Goal: Task Accomplishment & Management: Manage account settings

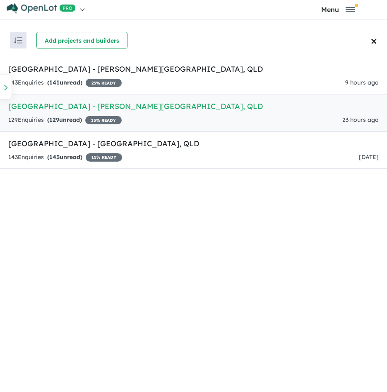
drag, startPoint x: 168, startPoint y: 264, endPoint x: 166, endPoint y: 257, distance: 6.9
click at [168, 264] on div "Recent enquiries first Most unread enquiries first Most enquiries first By name…" at bounding box center [193, 210] width 387 height 372
click at [101, 110] on h5 "[GEOGRAPHIC_DATA] - [PERSON_NAME][GEOGRAPHIC_DATA] , [GEOGRAPHIC_DATA]" at bounding box center [193, 106] width 370 height 11
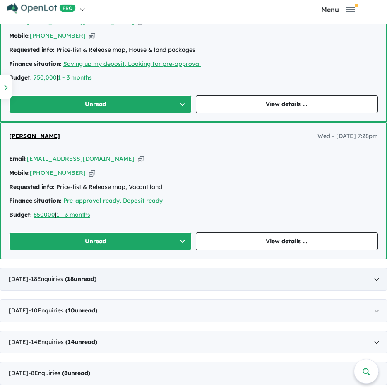
click at [177, 275] on div "[DATE] - 18 Enquir ies ( 18 unread)" at bounding box center [193, 278] width 387 height 23
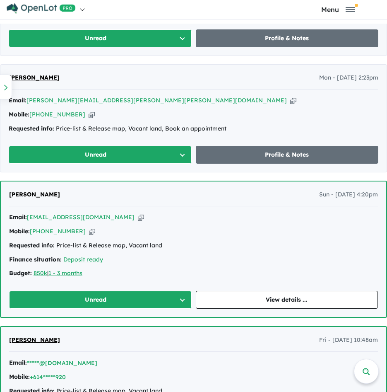
scroll to position [690, 0]
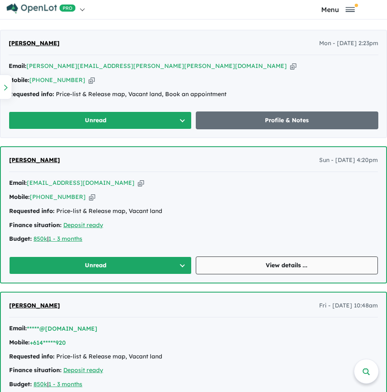
click at [267, 265] on link "View details ..." at bounding box center [287, 265] width 183 height 18
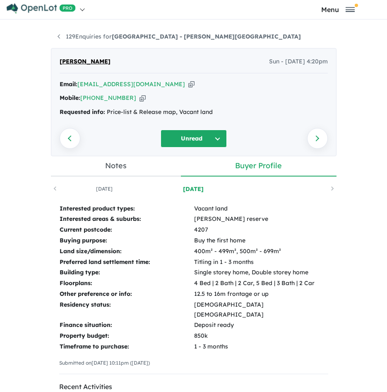
click at [188, 82] on icon "button" at bounding box center [191, 84] width 6 height 9
click at [82, 32] on li "129 Enquiries for [GEOGRAPHIC_DATA] - [PERSON_NAME][GEOGRAPHIC_DATA]" at bounding box center [179, 37] width 243 height 10
click at [86, 37] on link "129 Enquiries for [GEOGRAPHIC_DATA] - [PERSON_NAME][GEOGRAPHIC_DATA]" at bounding box center [179, 36] width 243 height 7
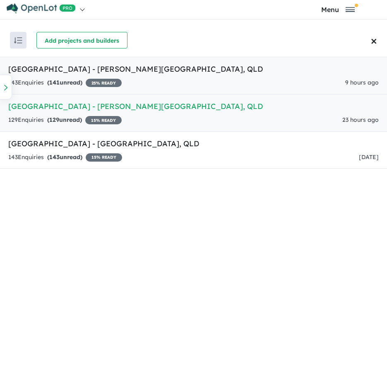
click at [51, 68] on h5 "[GEOGRAPHIC_DATA] - [PERSON_NAME][GEOGRAPHIC_DATA] , [GEOGRAPHIC_DATA]" at bounding box center [193, 68] width 370 height 11
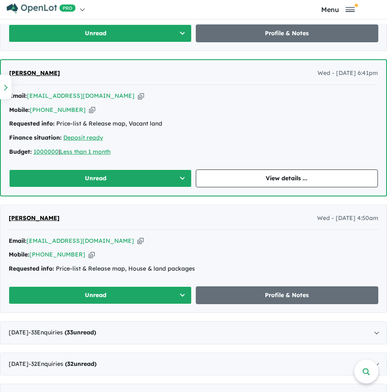
scroll to position [1053, 0]
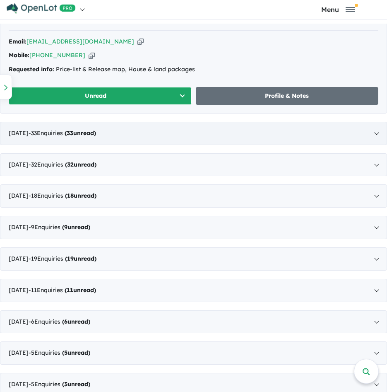
click at [92, 131] on span "- 33 Enquir ies ( 33 unread)" at bounding box center [62, 132] width 67 height 7
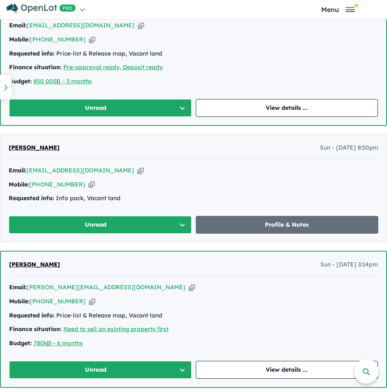
scroll to position [1248, 0]
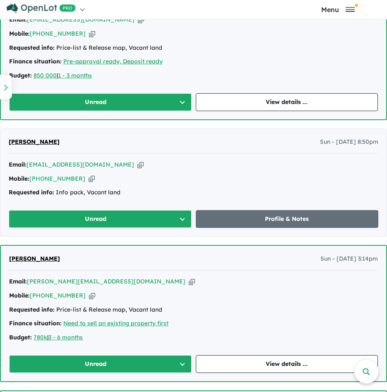
click at [137, 165] on icon "button" at bounding box center [140, 164] width 6 height 9
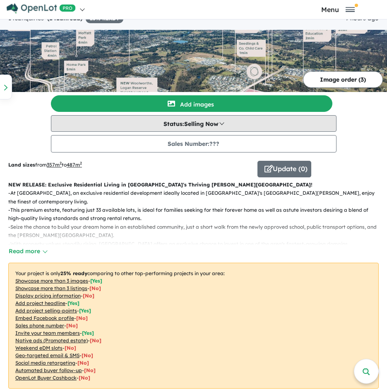
scroll to position [0, 0]
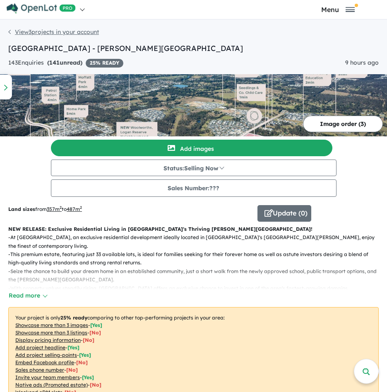
click at [25, 34] on link "View 3 projects in your account" at bounding box center [53, 31] width 91 height 7
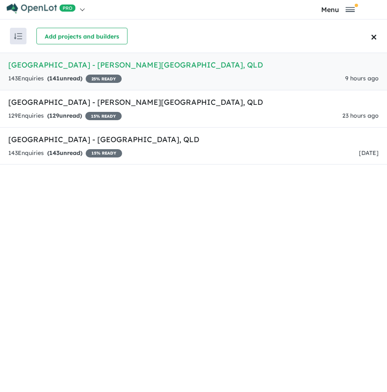
click at [63, 79] on strong "( 141 unread)" at bounding box center [64, 78] width 35 height 7
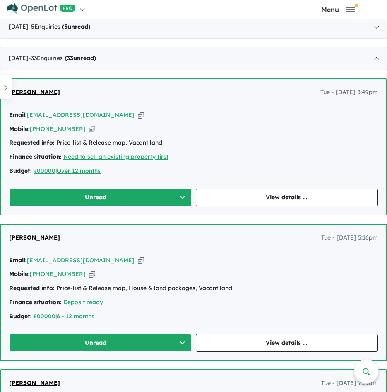
scroll to position [248, 0]
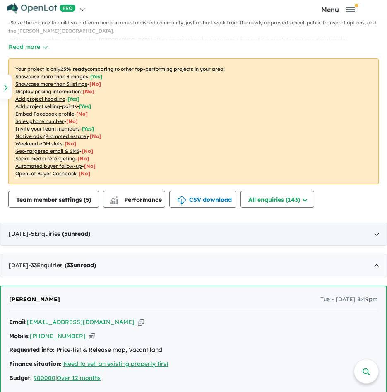
click at [140, 236] on div "[DATE] - 5 Enquir ies ( 5 unread)" at bounding box center [193, 233] width 387 height 23
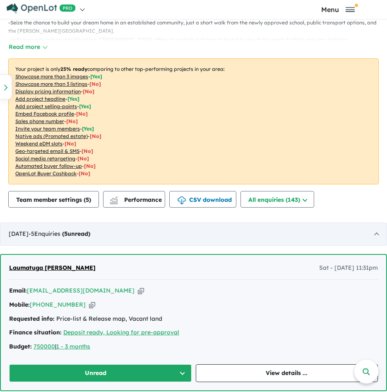
click at [145, 240] on div "[DATE] - 5 Enquir ies ( 5 unread)" at bounding box center [193, 233] width 387 height 23
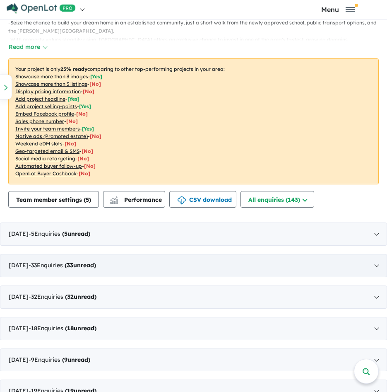
click at [128, 260] on div "[DATE] - 33 Enquir ies ( 33 unread)" at bounding box center [193, 265] width 387 height 23
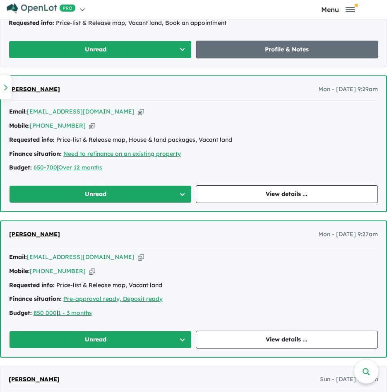
scroll to position [1035, 0]
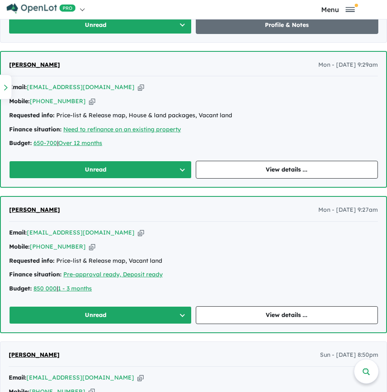
click at [138, 232] on icon "button" at bounding box center [141, 232] width 6 height 9
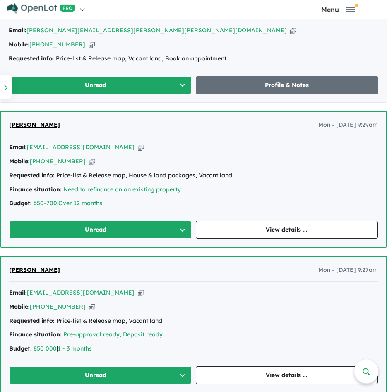
scroll to position [952, 0]
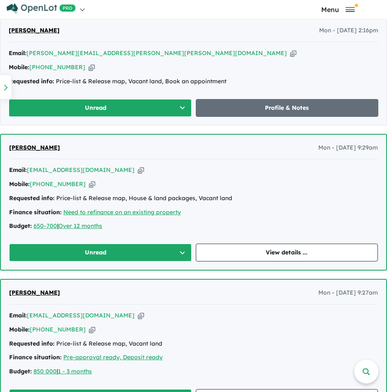
click at [138, 172] on icon "button" at bounding box center [141, 170] width 6 height 9
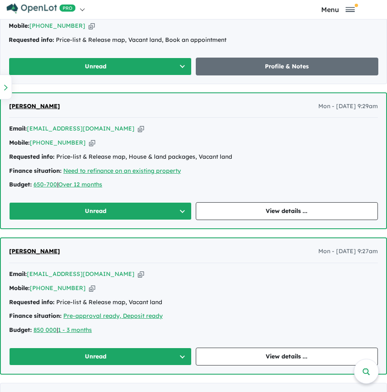
click at [138, 276] on icon "button" at bounding box center [141, 273] width 6 height 9
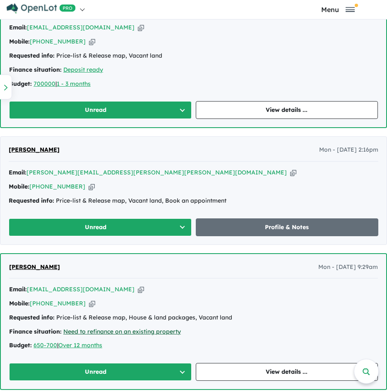
scroll to position [828, 0]
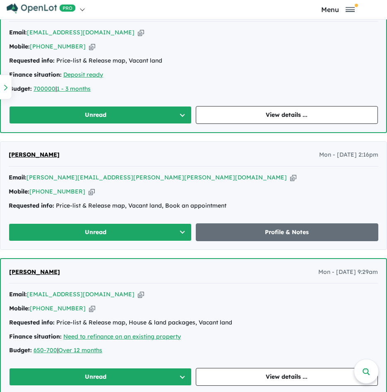
click at [290, 178] on icon "button" at bounding box center [293, 177] width 6 height 9
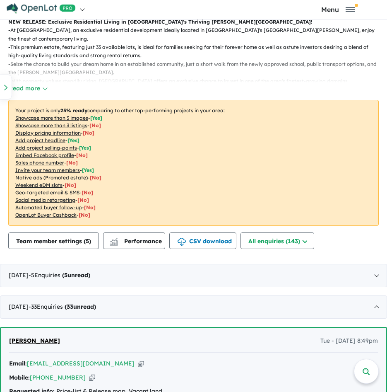
scroll to position [0, 0]
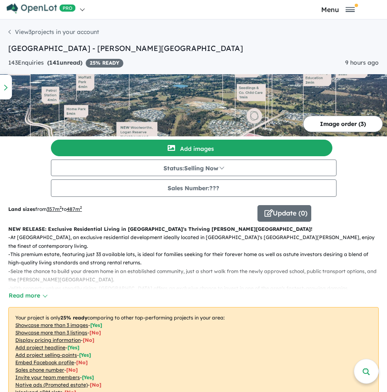
drag, startPoint x: 31, startPoint y: 30, endPoint x: 55, endPoint y: 57, distance: 36.3
click at [31, 30] on link "View 3 projects in your account" at bounding box center [53, 31] width 91 height 7
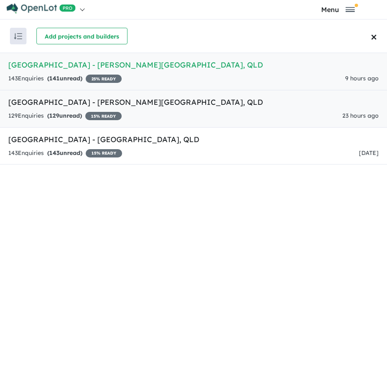
click at [57, 113] on span "129" at bounding box center [54, 115] width 10 height 7
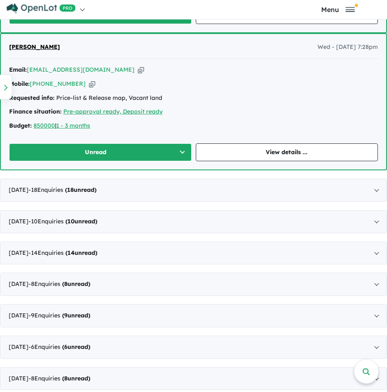
scroll to position [817, 0]
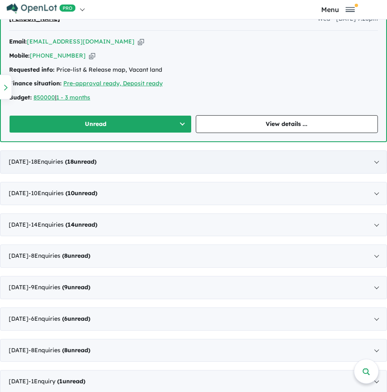
click at [91, 168] on div "[DATE] - 18 Enquir ies ( 18 unread)" at bounding box center [193, 161] width 387 height 23
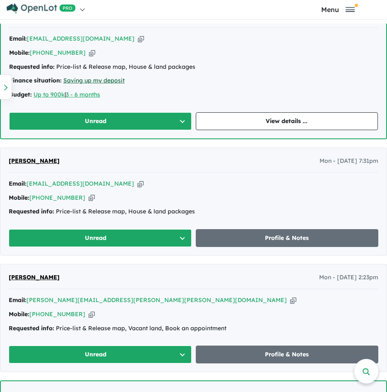
scroll to position [483, 0]
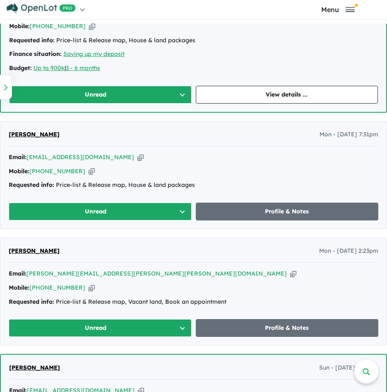
click at [137, 159] on icon "button" at bounding box center [140, 157] width 6 height 9
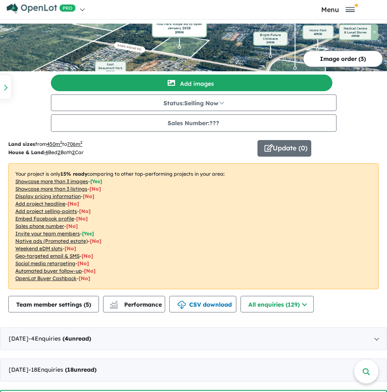
scroll to position [0, 0]
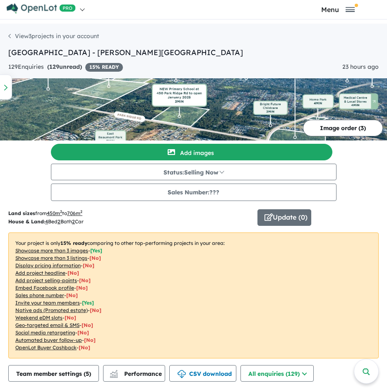
click at [33, 32] on li "View 3 projects in your account" at bounding box center [53, 36] width 91 height 9
click at [37, 34] on link "View 3 projects in your account" at bounding box center [53, 35] width 91 height 7
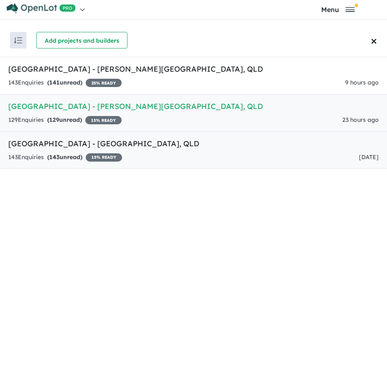
click at [50, 140] on h5 "[GEOGRAPHIC_DATA] - [GEOGRAPHIC_DATA] , [GEOGRAPHIC_DATA]" at bounding box center [193, 143] width 370 height 11
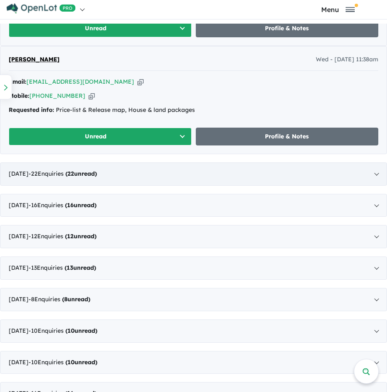
scroll to position [497, 0]
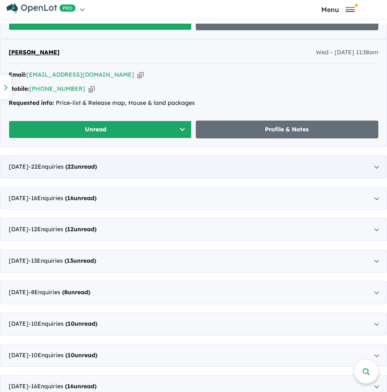
click at [74, 166] on span "22" at bounding box center [70, 166] width 7 height 7
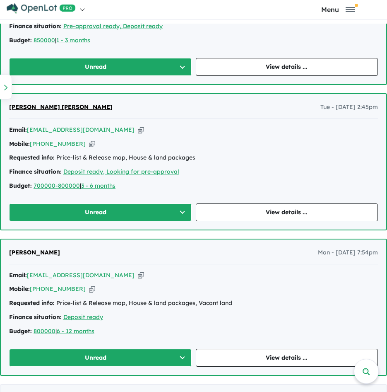
scroll to position [515, 0]
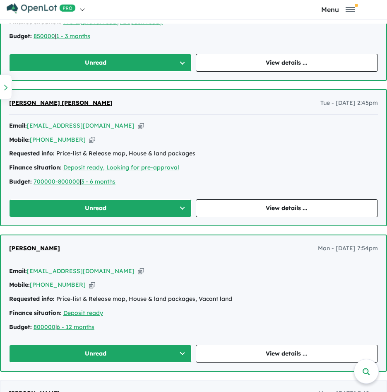
click at [138, 269] on icon "button" at bounding box center [141, 271] width 6 height 9
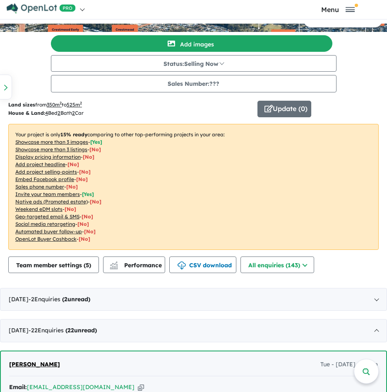
scroll to position [0, 0]
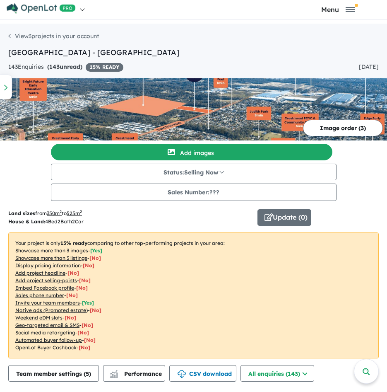
click at [28, 38] on link "View 3 projects in your account" at bounding box center [53, 35] width 91 height 7
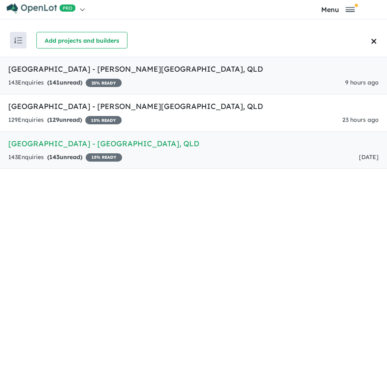
click at [110, 69] on h5 "[GEOGRAPHIC_DATA] - [PERSON_NAME][GEOGRAPHIC_DATA] , [GEOGRAPHIC_DATA]" at bounding box center [193, 68] width 370 height 11
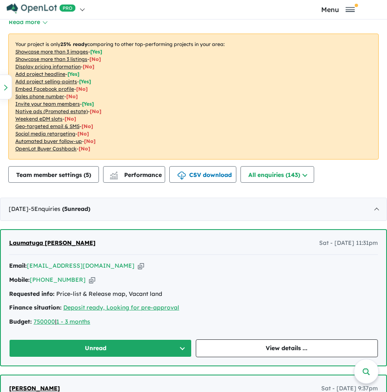
scroll to position [4, 0]
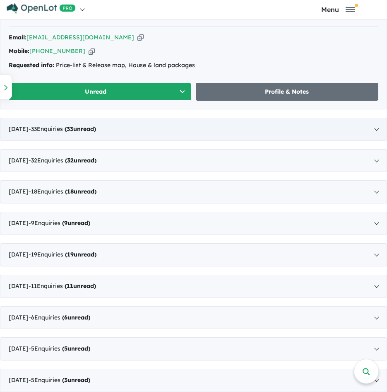
click at [83, 132] on div "[DATE] - 33 Enquir ies ( 33 unread)" at bounding box center [193, 129] width 387 height 23
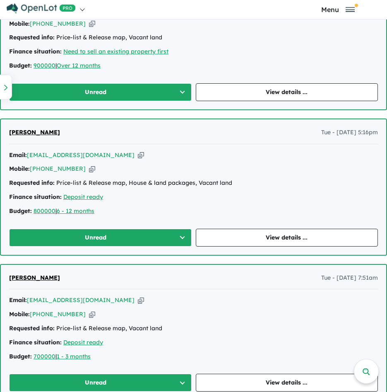
scroll to position [668, 0]
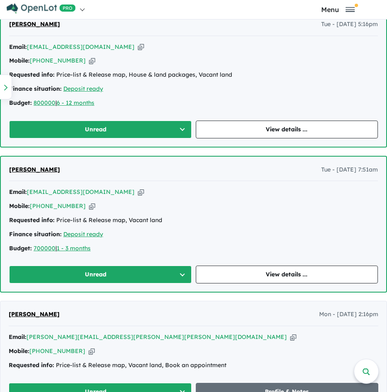
click at [138, 191] on icon "button" at bounding box center [141, 192] width 6 height 9
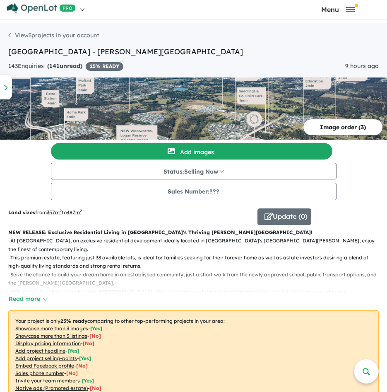
scroll to position [0, 0]
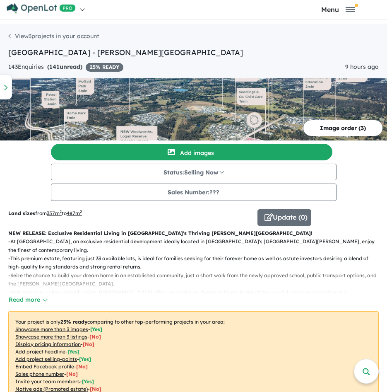
click at [45, 35] on link "View 3 projects in your account" at bounding box center [53, 35] width 91 height 7
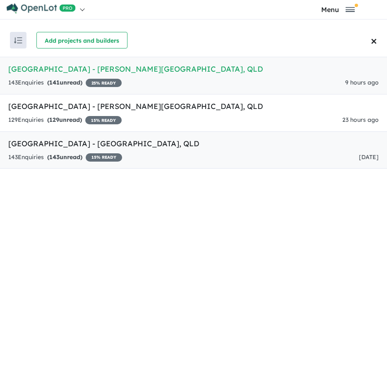
click at [106, 139] on h5 "[GEOGRAPHIC_DATA] - [GEOGRAPHIC_DATA] , [GEOGRAPHIC_DATA]" at bounding box center [193, 143] width 370 height 11
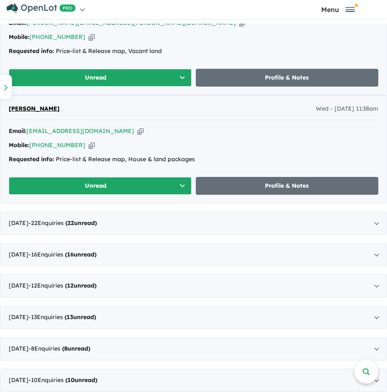
scroll to position [373, 0]
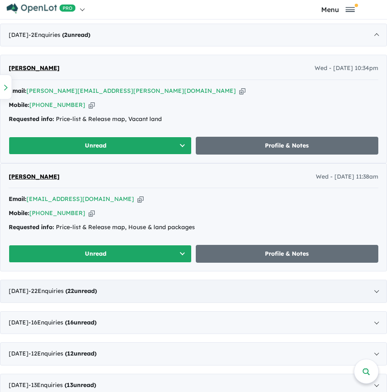
click at [97, 288] on strong "( 22 unread)" at bounding box center [80, 290] width 31 height 7
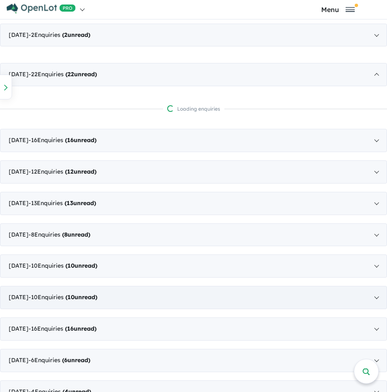
scroll to position [4, 0]
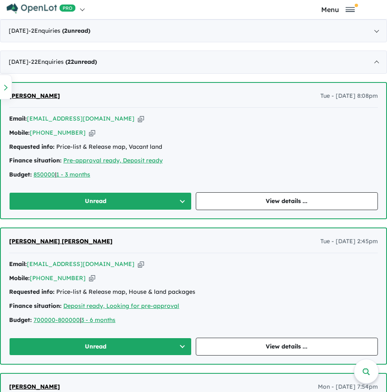
click at [138, 264] on icon "button" at bounding box center [141, 264] width 6 height 9
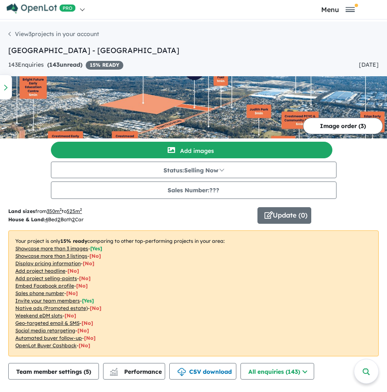
scroll to position [0, 0]
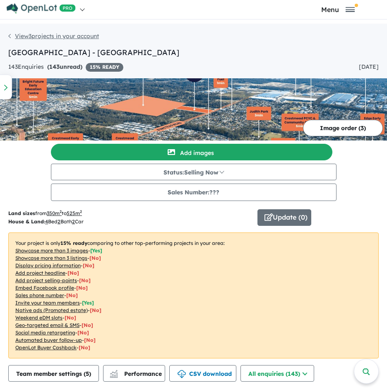
click at [38, 32] on link "View 3 projects in your account" at bounding box center [53, 35] width 91 height 7
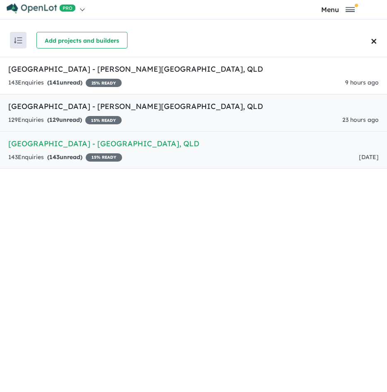
click at [64, 112] on link "[GEOGRAPHIC_DATA] - [PERSON_NAME][GEOGRAPHIC_DATA] , QLD 129 Enquir ies ( 129 u…" at bounding box center [193, 113] width 387 height 38
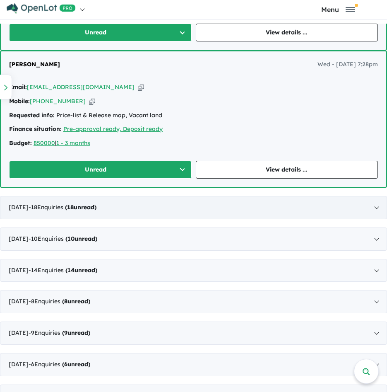
click at [154, 201] on div "[DATE] - 18 Enquir ies ( 18 unread)" at bounding box center [193, 207] width 387 height 23
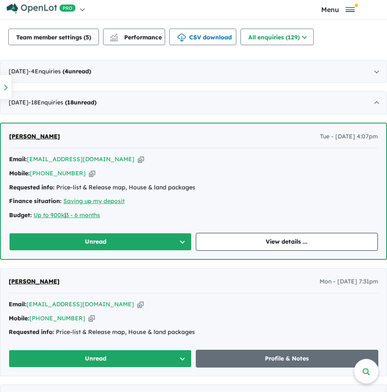
scroll to position [326, 0]
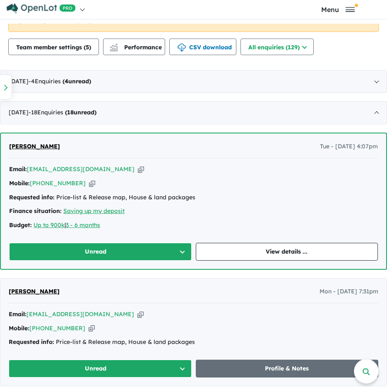
click at [138, 166] on icon "button" at bounding box center [141, 169] width 6 height 9
click at [89, 184] on icon "button" at bounding box center [92, 183] width 6 height 9
click at [242, 245] on link "View details ..." at bounding box center [287, 252] width 183 height 18
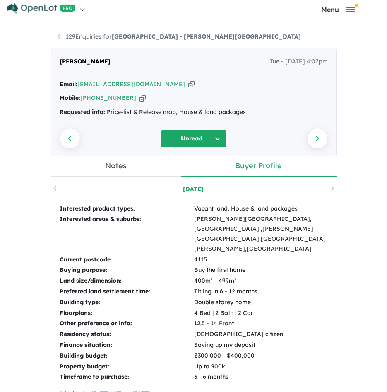
scroll to position [41, 0]
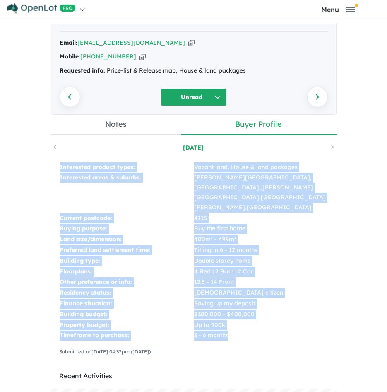
drag, startPoint x: 56, startPoint y: 162, endPoint x: 288, endPoint y: 311, distance: 275.7
click at [288, 311] on tbody "Interested product types: Vacant land, House & land packages Interested areas &…" at bounding box center [193, 251] width 269 height 179
copy tbody "Interested product types: Vacant land, House & land packages Interested areas &…"
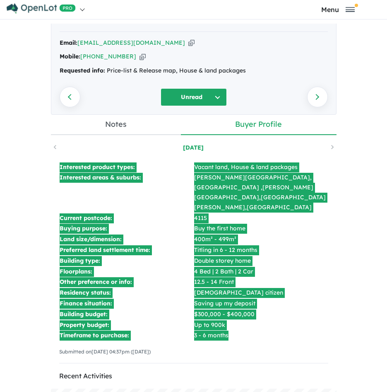
scroll to position [0, 0]
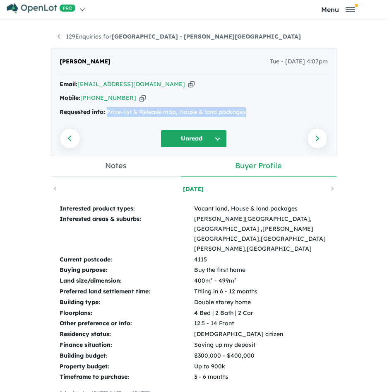
drag, startPoint x: 243, startPoint y: 113, endPoint x: 104, endPoint y: 111, distance: 139.1
click at [104, 111] on div "Requested info: Price-list & Release map, House & land packages" at bounding box center [194, 112] width 268 height 10
copy div "Price-list & Release map, House & land packages"
click at [104, 31] on div "129 Enquiries for [GEOGRAPHIC_DATA] - [PERSON_NAME][GEOGRAPHIC_DATA] Previous e…" at bounding box center [194, 210] width 298 height 372
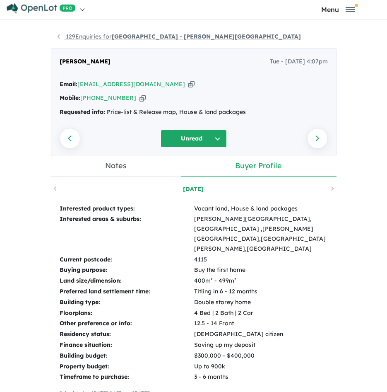
click at [104, 36] on link "129 Enquiries for [GEOGRAPHIC_DATA] - [PERSON_NAME][GEOGRAPHIC_DATA]" at bounding box center [179, 36] width 243 height 7
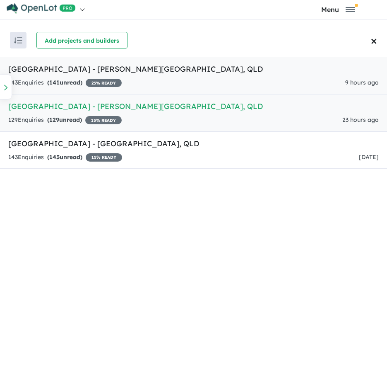
click at [66, 75] on link "[GEOGRAPHIC_DATA] - [PERSON_NAME][GEOGRAPHIC_DATA] , QLD 143 Enquir ies ( 141 u…" at bounding box center [193, 76] width 387 height 38
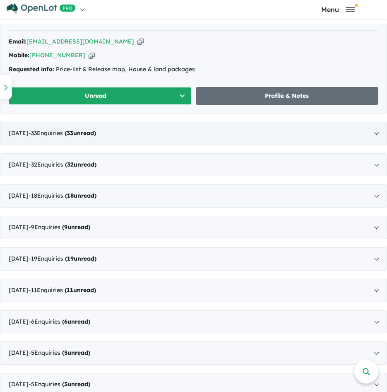
click at [96, 129] on strong "( 33 unread)" at bounding box center [80, 132] width 31 height 7
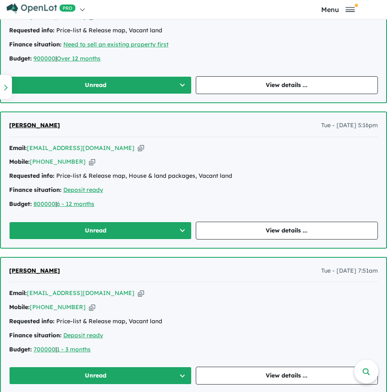
scroll to position [570, 0]
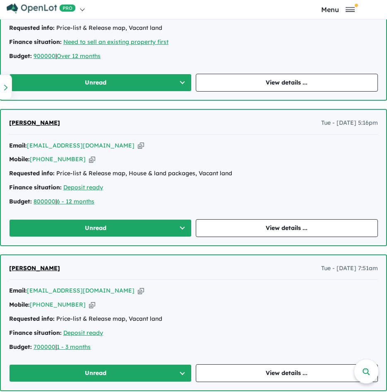
click at [138, 146] on icon "button" at bounding box center [141, 145] width 6 height 9
click at [89, 159] on icon "button" at bounding box center [92, 159] width 6 height 9
click at [234, 230] on link "View details ..." at bounding box center [287, 228] width 183 height 18
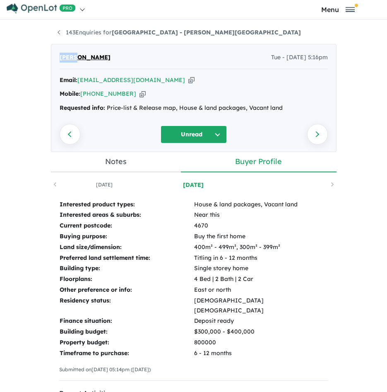
drag, startPoint x: 76, startPoint y: 57, endPoint x: 55, endPoint y: 57, distance: 21.5
click at [55, 57] on div "[PERSON_NAME] Tue - [DATE] 5:16pm Email: [EMAIL_ADDRESS][DOMAIN_NAME] Copied! M…" at bounding box center [194, 98] width 286 height 108
copy span "Mayan"
drag, startPoint x: 121, startPoint y: 55, endPoint x: 82, endPoint y: 53, distance: 38.5
click at [82, 53] on div "[PERSON_NAME] Tue - [DATE] 5:16pm" at bounding box center [194, 61] width 268 height 17
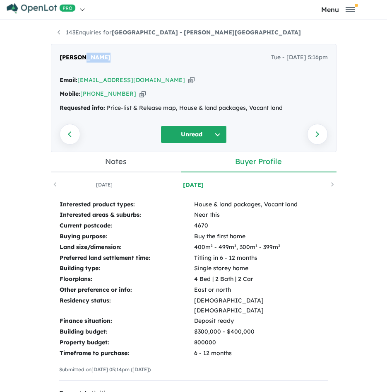
copy span "[PERSON_NAME]"
click at [188, 81] on icon "button" at bounding box center [191, 80] width 6 height 9
copy span "[PERSON_NAME]"
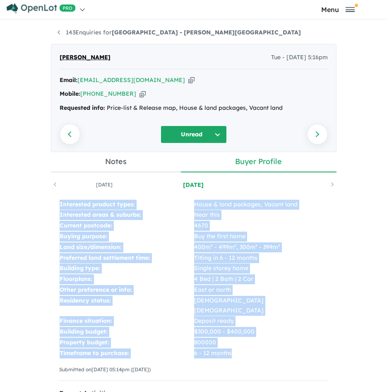
drag, startPoint x: 54, startPoint y: 204, endPoint x: 235, endPoint y: 339, distance: 225.6
click at [235, 339] on div "Interested product types: House & land packages, Vacant land Interested areas &…" at bounding box center [194, 293] width 286 height 204
copy tbody "Interested product types: House & land packages, Vacant land Interested areas &…"
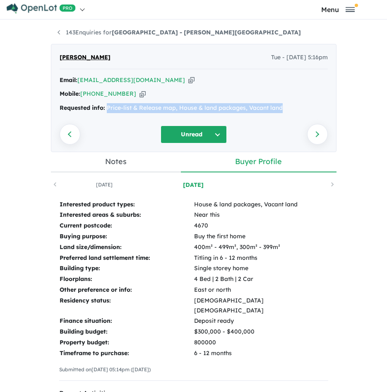
drag, startPoint x: 277, startPoint y: 110, endPoint x: 103, endPoint y: 110, distance: 173.8
click at [103, 110] on div "Requested info: Price-list & Release map, House & land packages, Vacant land" at bounding box center [194, 108] width 268 height 10
copy div "Price-list & Release map, House & land packages, Vacant land"
click at [112, 32] on strong "[GEOGRAPHIC_DATA] - [PERSON_NAME][GEOGRAPHIC_DATA]" at bounding box center [206, 32] width 189 height 7
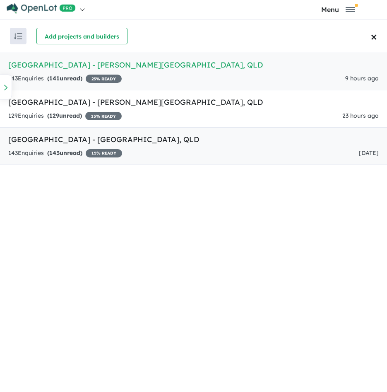
click at [84, 145] on link "[GEOGRAPHIC_DATA] - [GEOGRAPHIC_DATA] , [GEOGRAPHIC_DATA] 143 Enquir ies ( 143 …" at bounding box center [193, 146] width 387 height 38
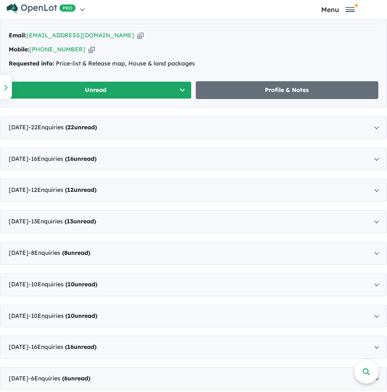
scroll to position [538, 0]
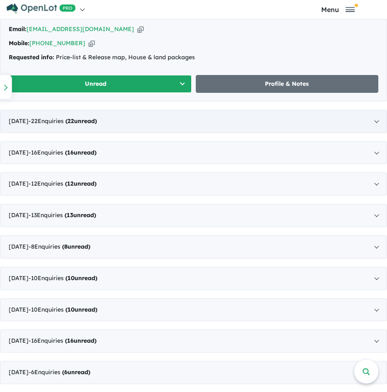
click at [97, 121] on strong "( 22 unread)" at bounding box center [80, 120] width 31 height 7
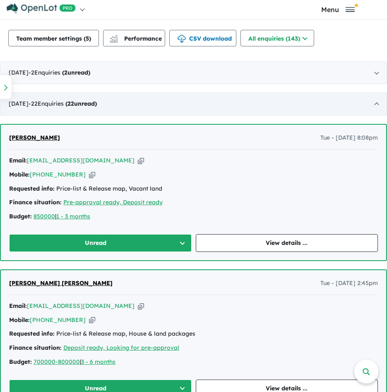
scroll to position [349, 0]
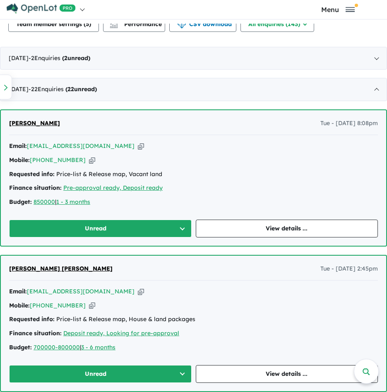
click at [138, 147] on icon "button" at bounding box center [141, 146] width 6 height 9
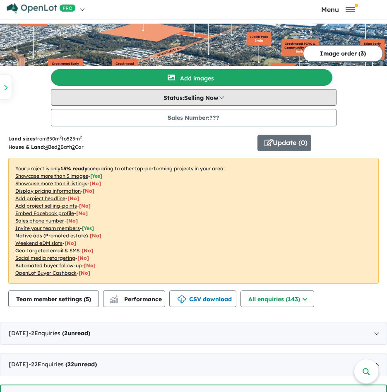
scroll to position [0, 0]
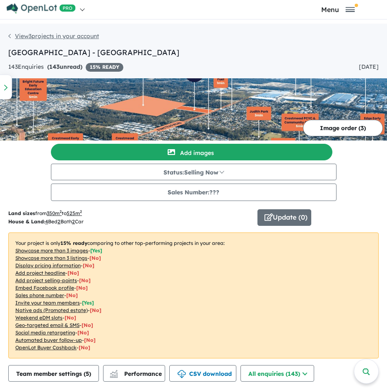
click at [76, 33] on link "View 3 projects in your account" at bounding box center [53, 35] width 91 height 7
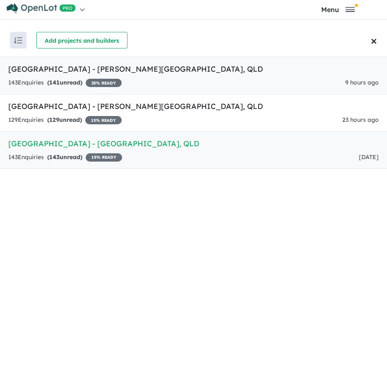
click at [74, 79] on strong "( 141 unread)" at bounding box center [64, 82] width 35 height 7
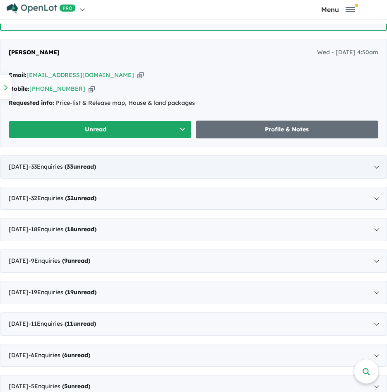
click at [96, 168] on strong "( 33 unread)" at bounding box center [80, 166] width 31 height 7
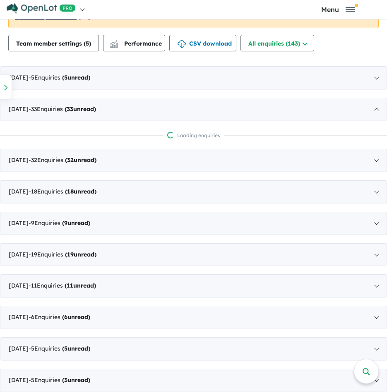
scroll to position [462, 0]
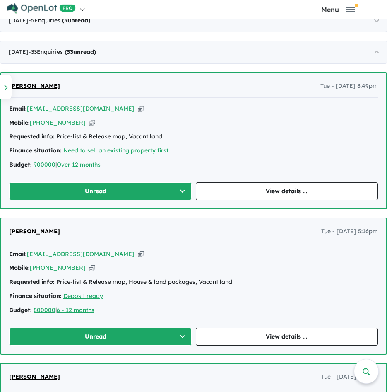
drag, startPoint x: 116, startPoint y: 107, endPoint x: 124, endPoint y: 107, distance: 7.5
click at [138, 107] on icon "button" at bounding box center [141, 108] width 6 height 9
drag, startPoint x: 163, startPoint y: 137, endPoint x: 56, endPoint y: 138, distance: 107.2
click at [56, 138] on div "Requested info: Price-list & Release map, Vacant land" at bounding box center [193, 137] width 369 height 10
copy div "Price-list & Release map, Vacant land"
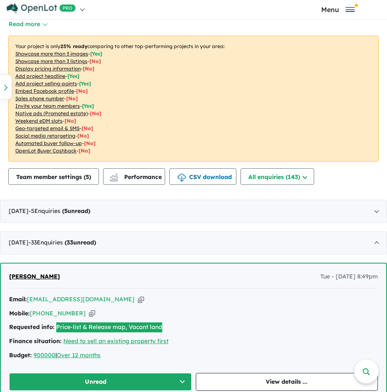
scroll to position [255, 0]
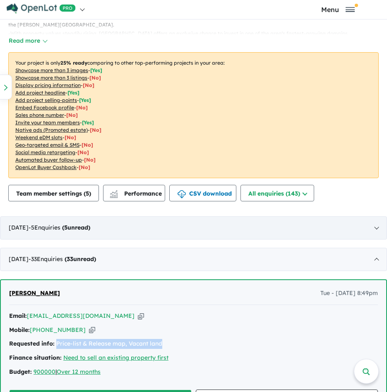
click at [139, 225] on div "[DATE] - 5 Enquir ies ( 5 unread)" at bounding box center [193, 227] width 387 height 23
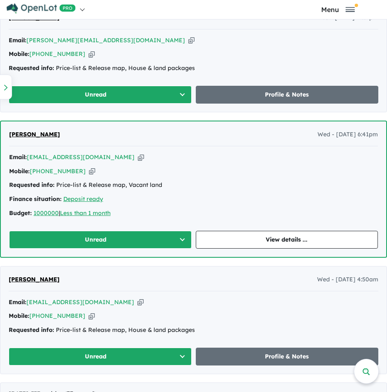
scroll to position [793, 0]
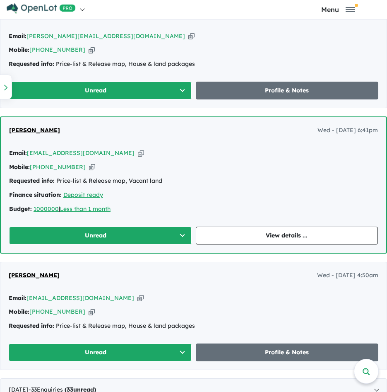
click at [137, 298] on icon "button" at bounding box center [140, 297] width 6 height 9
copy div "Price-list & Release map, Vacant land"
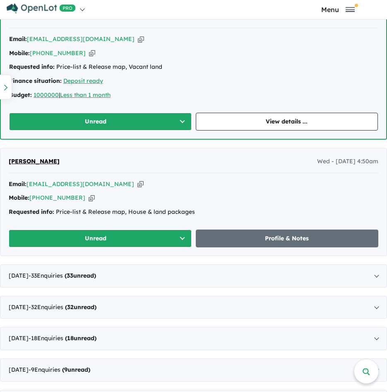
scroll to position [917, 0]
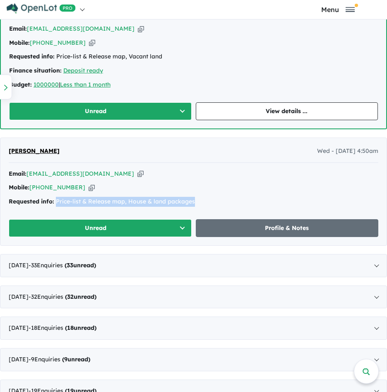
drag, startPoint x: 206, startPoint y: 201, endPoint x: 55, endPoint y: 203, distance: 150.7
click at [55, 203] on div "Requested info: Price-list & Release map, House & land packages" at bounding box center [194, 202] width 370 height 10
copy div "Price-list & Release map, House & land packages"
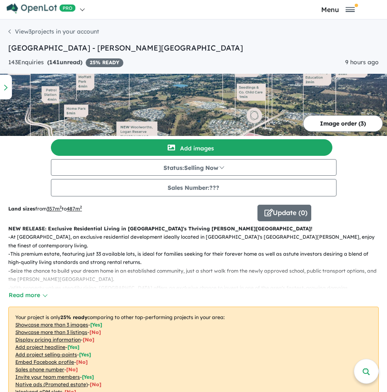
scroll to position [0, 0]
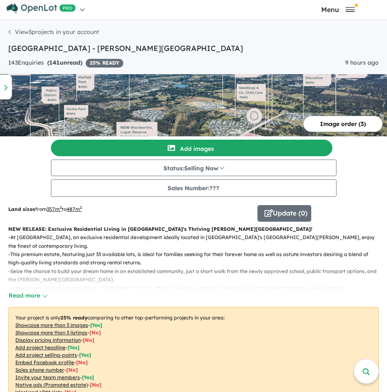
click at [35, 27] on h4 "View 3 projects in your account [GEOGRAPHIC_DATA] - [PERSON_NAME][GEOGRAPHIC_DA…" at bounding box center [193, 40] width 370 height 28
click at [43, 32] on link "View 3 projects in your account" at bounding box center [53, 31] width 91 height 7
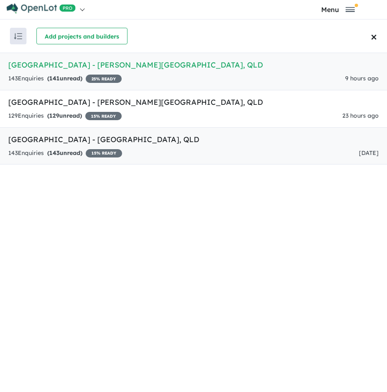
click at [88, 144] on h5 "[GEOGRAPHIC_DATA] - [GEOGRAPHIC_DATA] , [GEOGRAPHIC_DATA]" at bounding box center [193, 139] width 370 height 11
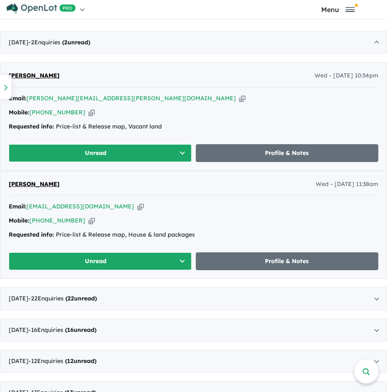
scroll to position [331, 0]
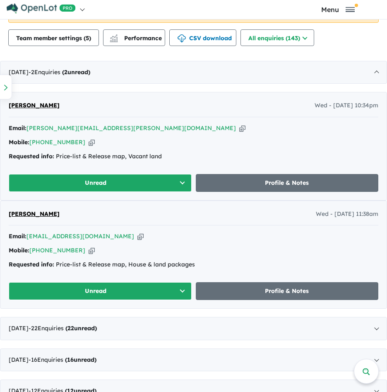
click at [137, 236] on icon "button" at bounding box center [140, 236] width 6 height 9
click at [89, 251] on icon "button" at bounding box center [92, 250] width 6 height 9
click at [93, 236] on div "Email: [EMAIL_ADDRESS][DOMAIN_NAME] Copied!" at bounding box center [194, 236] width 370 height 10
click at [137, 236] on icon "button" at bounding box center [140, 236] width 6 height 9
drag, startPoint x: 180, startPoint y: 155, endPoint x: 57, endPoint y: 156, distance: 123.8
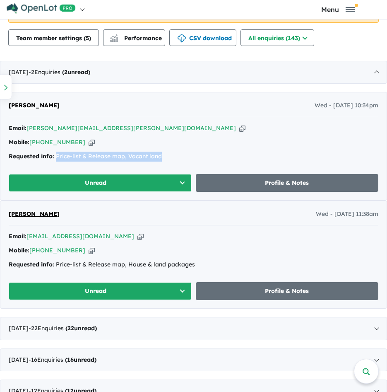
click at [57, 156] on div "Requested info: Price-list & Release map, Vacant land" at bounding box center [194, 156] width 370 height 10
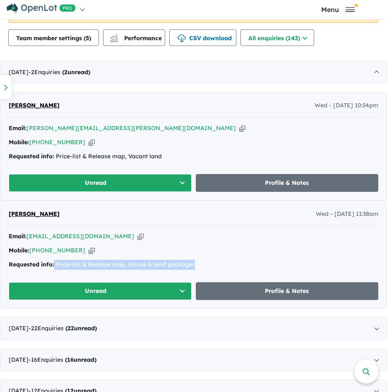
drag, startPoint x: 222, startPoint y: 264, endPoint x: 55, endPoint y: 263, distance: 167.2
click at [55, 263] on div "Requested info: Price-list & Release map, House & land packages" at bounding box center [194, 265] width 370 height 10
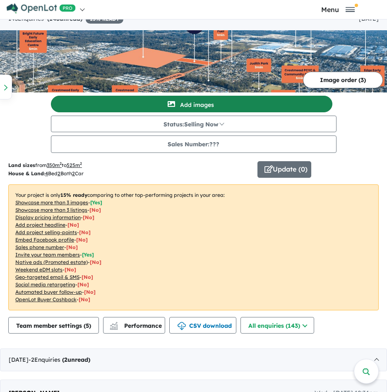
scroll to position [0, 0]
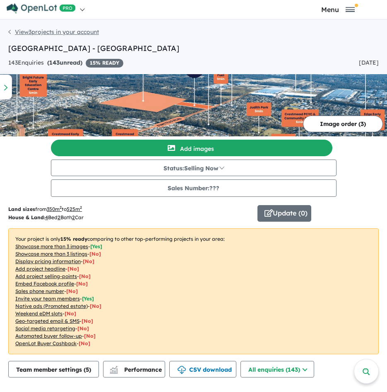
click at [90, 31] on link "View 3 projects in your account" at bounding box center [53, 31] width 91 height 7
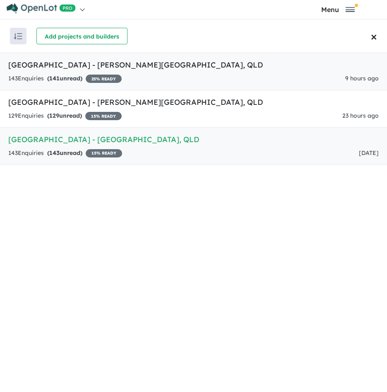
click at [40, 67] on h5 "[GEOGRAPHIC_DATA] - [PERSON_NAME][GEOGRAPHIC_DATA] , [GEOGRAPHIC_DATA]" at bounding box center [193, 64] width 370 height 11
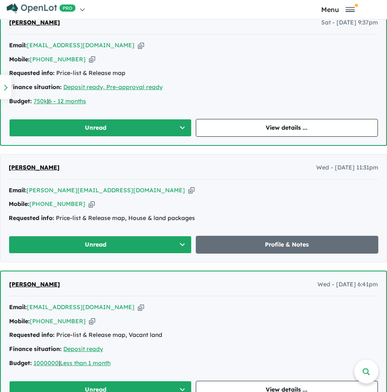
scroll to position [647, 0]
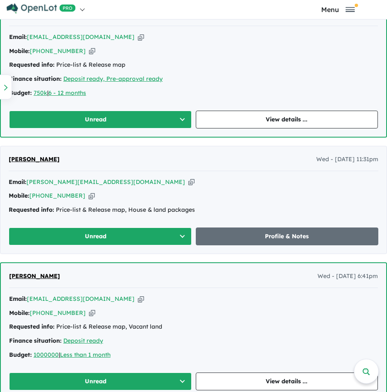
click at [188, 180] on icon "button" at bounding box center [191, 182] width 6 height 9
drag, startPoint x: 82, startPoint y: 195, endPoint x: 146, endPoint y: 188, distance: 63.8
click at [89, 195] on icon "button" at bounding box center [92, 195] width 6 height 9
drag, startPoint x: 105, startPoint y: 297, endPoint x: 113, endPoint y: 298, distance: 7.6
click at [138, 297] on icon "button" at bounding box center [141, 298] width 6 height 9
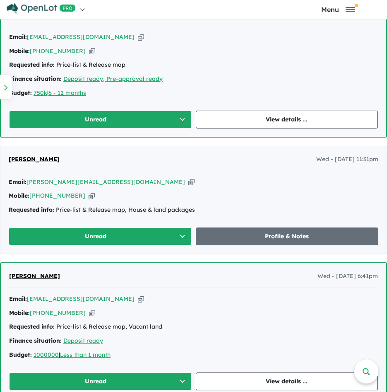
click at [138, 297] on icon "button" at bounding box center [141, 298] width 6 height 9
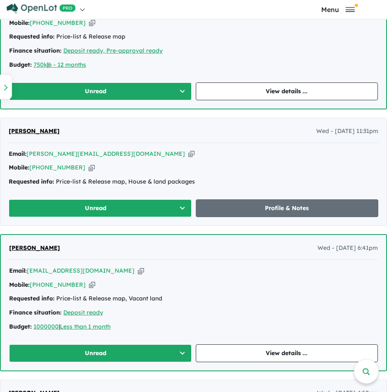
scroll to position [688, 0]
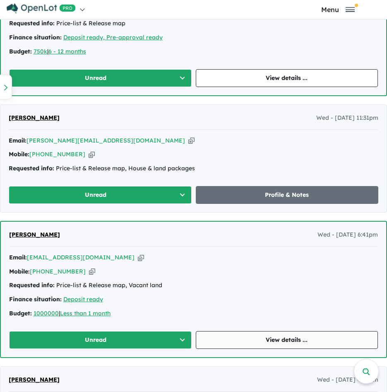
click at [265, 341] on link "View details ..." at bounding box center [287, 340] width 183 height 18
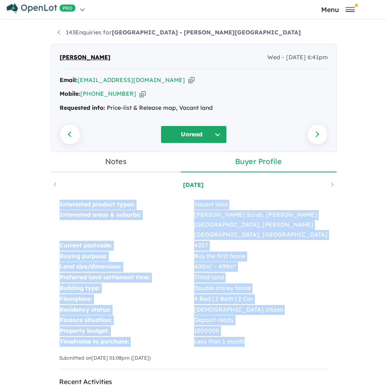
drag, startPoint x: 53, startPoint y: 201, endPoint x: 287, endPoint y: 330, distance: 267.1
click at [287, 330] on div "Interested product types: Vacant land Interested areas & suburbs: [PERSON_NAME]…" at bounding box center [194, 287] width 286 height 193
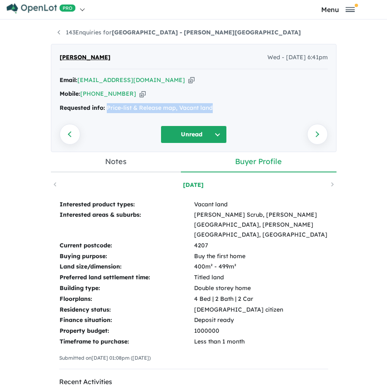
drag, startPoint x: 224, startPoint y: 104, endPoint x: 103, endPoint y: 103, distance: 121.3
click at [103, 103] on div "Email: [EMAIL_ADDRESS][DOMAIN_NAME] Copied! Mobile: [PHONE_NUMBER] Copied! Requ…" at bounding box center [194, 96] width 268 height 42
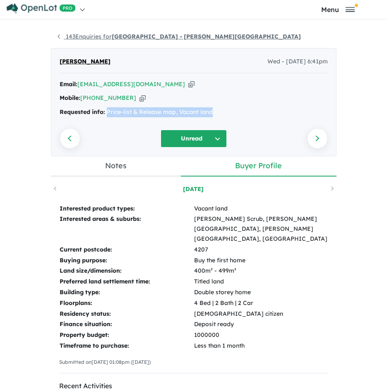
click at [114, 35] on strong "[GEOGRAPHIC_DATA] - [PERSON_NAME][GEOGRAPHIC_DATA]" at bounding box center [206, 36] width 189 height 7
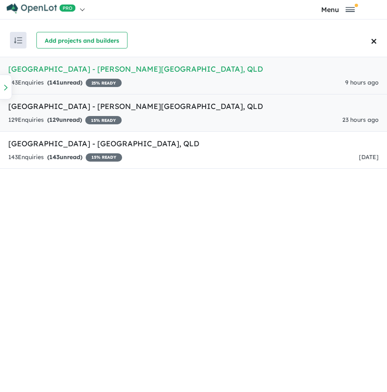
click at [102, 105] on h5 "[GEOGRAPHIC_DATA] - [PERSON_NAME][GEOGRAPHIC_DATA] , [GEOGRAPHIC_DATA]" at bounding box center [193, 106] width 370 height 11
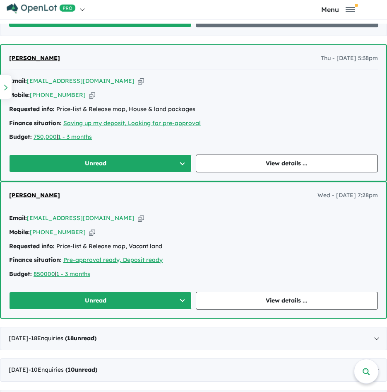
scroll to position [651, 0]
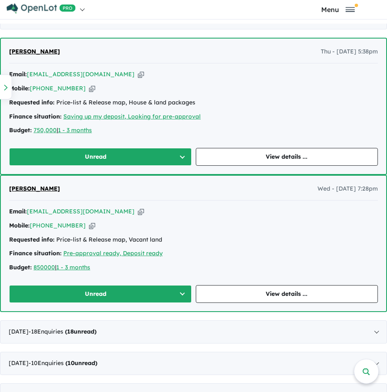
drag, startPoint x: 102, startPoint y: 212, endPoint x: 332, endPoint y: 173, distance: 233.1
click at [138, 212] on icon "button" at bounding box center [141, 211] width 6 height 9
drag, startPoint x: 183, startPoint y: 240, endPoint x: 56, endPoint y: 240, distance: 126.7
click at [56, 240] on div "Requested info: Price-list & Release map, Vacant land" at bounding box center [193, 240] width 369 height 10
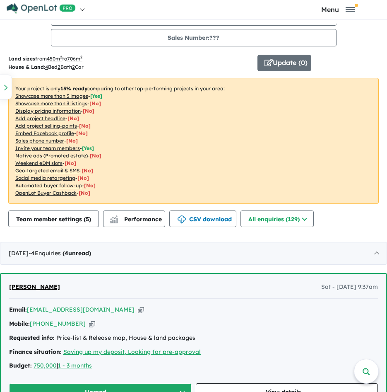
scroll to position [0, 0]
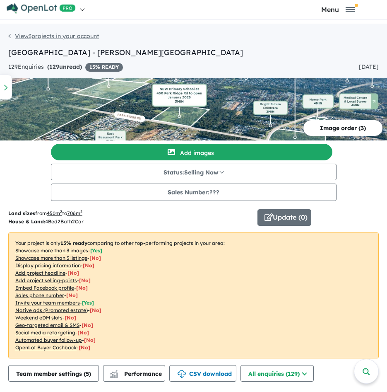
click at [32, 35] on link "View 3 projects in your account" at bounding box center [53, 35] width 91 height 7
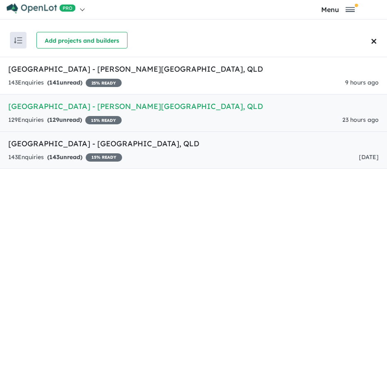
click at [98, 142] on h5 "[GEOGRAPHIC_DATA] - [GEOGRAPHIC_DATA] , [GEOGRAPHIC_DATA]" at bounding box center [193, 143] width 370 height 11
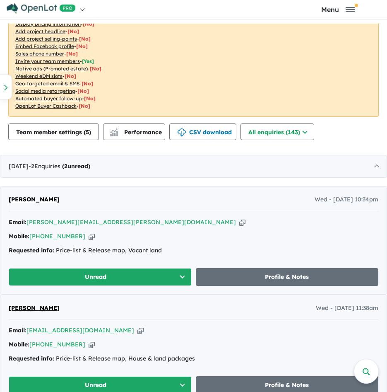
scroll to position [320, 0]
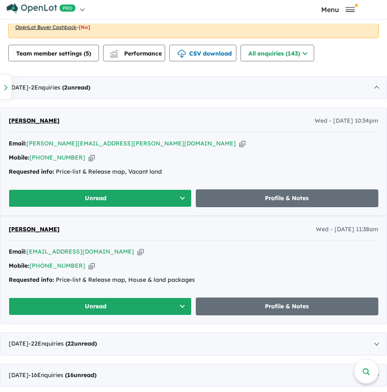
click at [239, 144] on icon "button" at bounding box center [242, 143] width 6 height 9
click at [89, 159] on icon "button" at bounding box center [92, 157] width 6 height 9
click at [239, 143] on icon "button" at bounding box center [242, 143] width 6 height 9
click at [156, 176] on div "Requested info: Price-list & Release map, Vacant land" at bounding box center [194, 172] width 370 height 10
drag, startPoint x: 163, startPoint y: 173, endPoint x: 57, endPoint y: 178, distance: 106.9
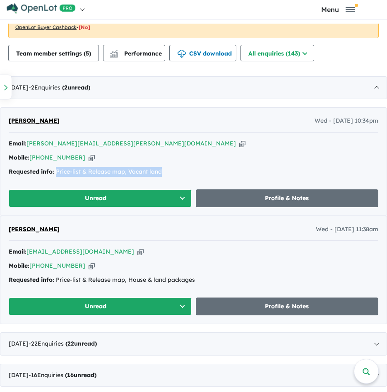
click at [57, 178] on div "Email: [PERSON_NAME][EMAIL_ADDRESS][PERSON_NAME][DOMAIN_NAME] Copied! Mobile: […" at bounding box center [194, 160] width 370 height 42
click at [194, 166] on div "Email: [PERSON_NAME][EMAIL_ADDRESS][PERSON_NAME][DOMAIN_NAME] Copied! Mobile: […" at bounding box center [194, 160] width 370 height 42
drag, startPoint x: 192, startPoint y: 167, endPoint x: 56, endPoint y: 176, distance: 136.1
click at [56, 176] on div "Requested info: Price-list & Release map, Vacant land" at bounding box center [194, 172] width 370 height 10
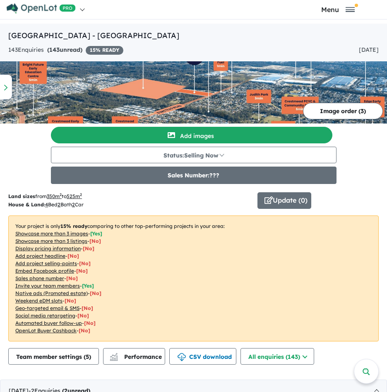
scroll to position [0, 0]
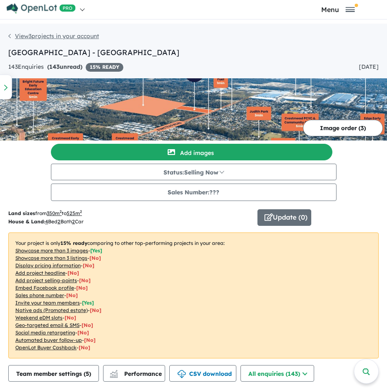
click at [31, 35] on link "View 3 projects in your account" at bounding box center [53, 35] width 91 height 7
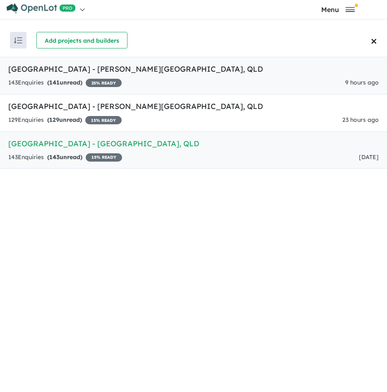
click at [89, 68] on h5 "[GEOGRAPHIC_DATA] - [PERSON_NAME][GEOGRAPHIC_DATA] , [GEOGRAPHIC_DATA]" at bounding box center [193, 68] width 370 height 11
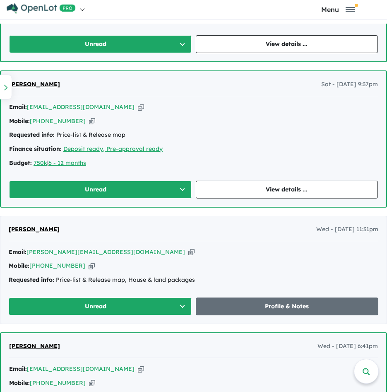
scroll to position [621, 0]
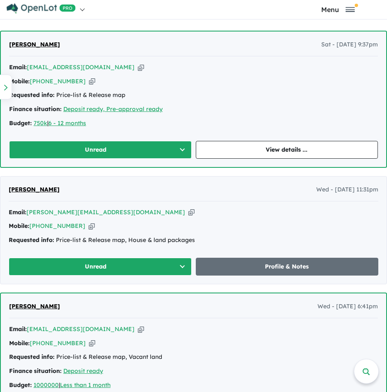
click at [188, 214] on icon "button" at bounding box center [191, 212] width 6 height 9
click at [89, 225] on icon "button" at bounding box center [92, 225] width 6 height 9
click at [188, 214] on icon "button" at bounding box center [191, 212] width 6 height 9
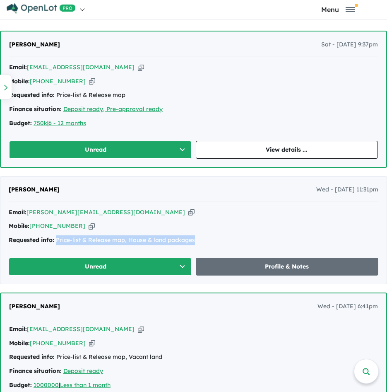
drag, startPoint x: 197, startPoint y: 239, endPoint x: 57, endPoint y: 237, distance: 140.3
click at [57, 237] on div "Requested info: Price-list & Release map, House & land packages" at bounding box center [194, 240] width 370 height 10
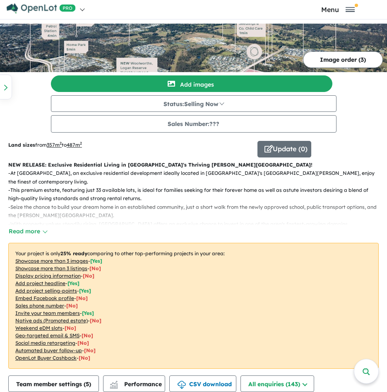
scroll to position [0, 0]
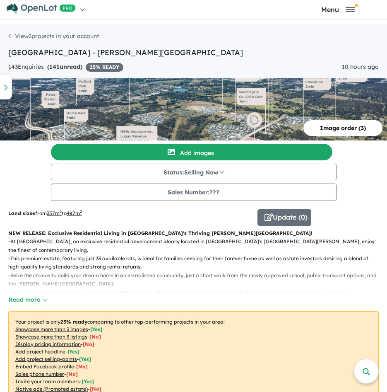
drag, startPoint x: 22, startPoint y: 38, endPoint x: 30, endPoint y: 43, distance: 9.3
click at [22, 38] on link "View 3 projects in your account" at bounding box center [53, 35] width 91 height 7
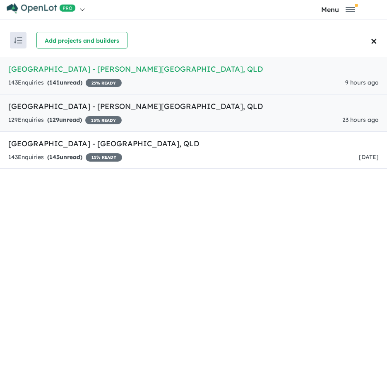
click at [56, 123] on span "129" at bounding box center [54, 119] width 10 height 7
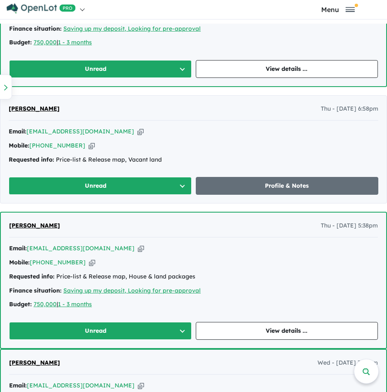
scroll to position [486, 0]
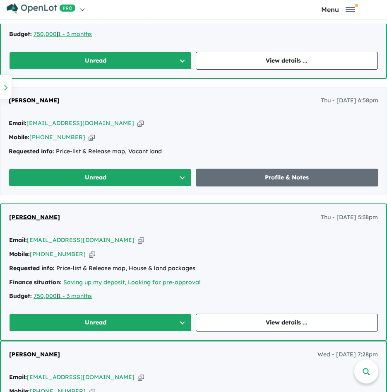
click at [138, 237] on icon "button" at bounding box center [141, 240] width 6 height 9
click at [89, 252] on icon "button" at bounding box center [92, 254] width 6 height 9
click at [138, 238] on icon "button" at bounding box center [141, 240] width 6 height 9
click at [234, 317] on link "View details ..." at bounding box center [287, 322] width 183 height 18
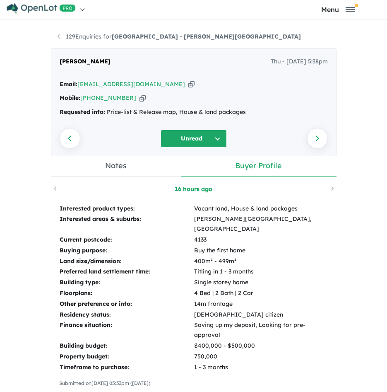
scroll to position [83, 0]
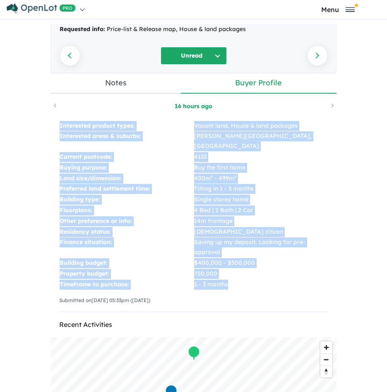
drag, startPoint x: 52, startPoint y: 123, endPoint x: 251, endPoint y: 273, distance: 248.8
click at [251, 273] on div "Interested product types: Vacant land, House & land packages Interested areas &…" at bounding box center [194, 219] width 286 height 214
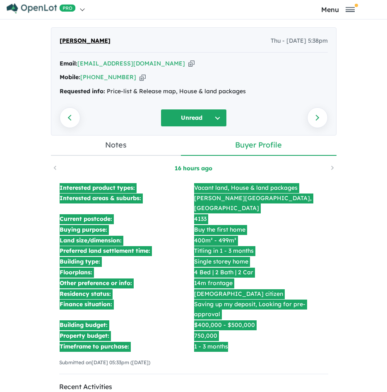
scroll to position [0, 0]
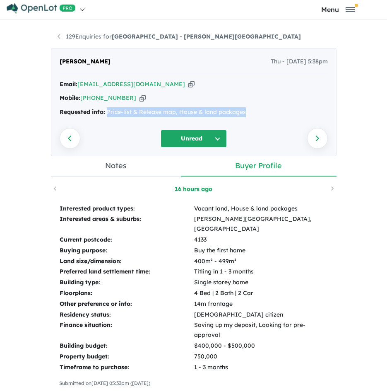
drag, startPoint x: 242, startPoint y: 111, endPoint x: 104, endPoint y: 111, distance: 137.8
click at [104, 111] on div "Requested info: Price-list & Release map, House & land packages" at bounding box center [194, 112] width 268 height 10
click at [107, 39] on link "129 Enquiries for [GEOGRAPHIC_DATA] - [PERSON_NAME][GEOGRAPHIC_DATA]" at bounding box center [179, 36] width 243 height 7
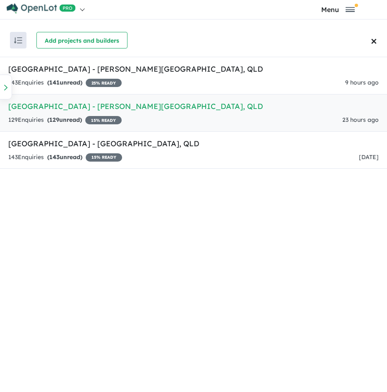
click at [147, 108] on h5 "[GEOGRAPHIC_DATA] - [PERSON_NAME][GEOGRAPHIC_DATA] , [GEOGRAPHIC_DATA]" at bounding box center [193, 106] width 370 height 11
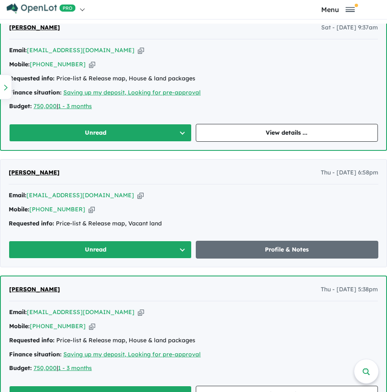
scroll to position [414, 0]
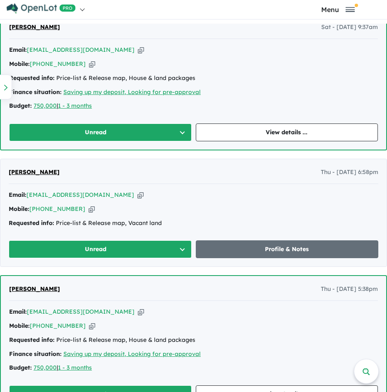
click at [137, 195] on icon "button" at bounding box center [140, 194] width 6 height 9
drag, startPoint x: 84, startPoint y: 209, endPoint x: 127, endPoint y: 202, distance: 44.0
click at [89, 209] on icon "button" at bounding box center [92, 208] width 6 height 9
click at [137, 197] on icon "button" at bounding box center [140, 194] width 6 height 9
drag, startPoint x: 168, startPoint y: 220, endPoint x: 55, endPoint y: 227, distance: 112.8
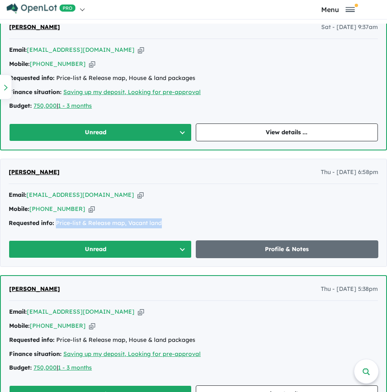
click at [55, 227] on div "Requested info: Price-list & Release map, Vacant land" at bounding box center [194, 223] width 370 height 10
click at [177, 221] on div "Requested info: Price-list & Release map, Vacant land" at bounding box center [194, 223] width 370 height 10
drag, startPoint x: 172, startPoint y: 220, endPoint x: 56, endPoint y: 224, distance: 116.4
click at [56, 224] on div "Requested info: Price-list & Release map, Vacant land" at bounding box center [194, 223] width 370 height 10
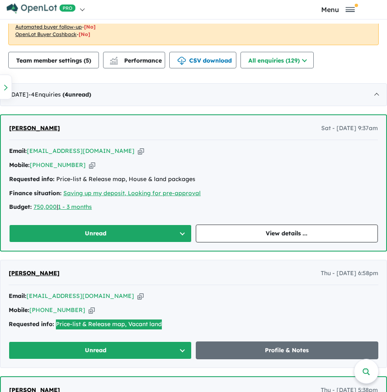
scroll to position [331, 0]
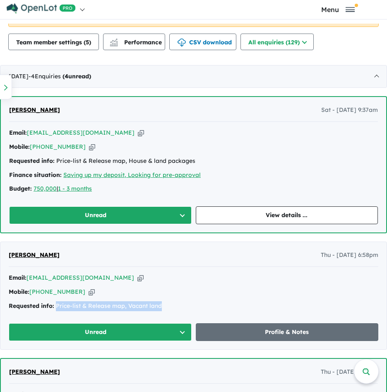
drag, startPoint x: 113, startPoint y: 136, endPoint x: 255, endPoint y: 132, distance: 141.6
click at [138, 136] on icon "button" at bounding box center [141, 132] width 6 height 9
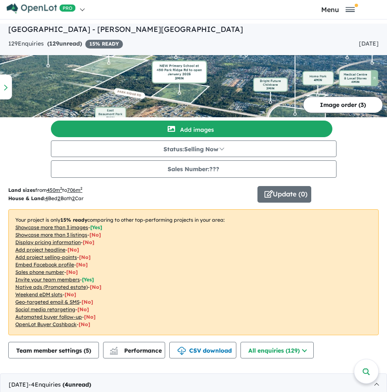
scroll to position [0, 0]
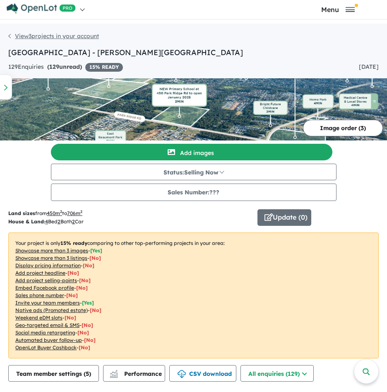
click at [34, 36] on link "View 3 projects in your account" at bounding box center [53, 35] width 91 height 7
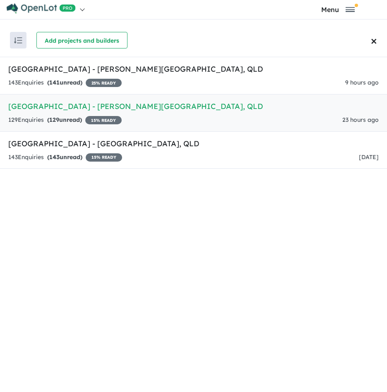
click at [109, 56] on div "Recent enquiries first Most unread enquiries first Most enquiries first By name…" at bounding box center [193, 40] width 387 height 33
click at [120, 67] on h5 "[GEOGRAPHIC_DATA] - [PERSON_NAME][GEOGRAPHIC_DATA] , [GEOGRAPHIC_DATA]" at bounding box center [193, 68] width 370 height 11
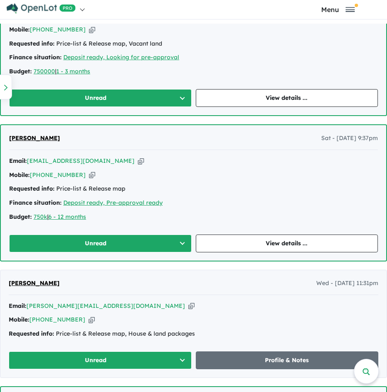
scroll to position [538, 0]
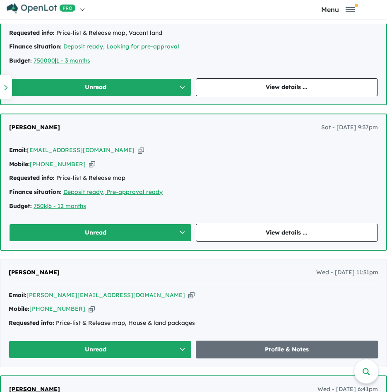
click at [138, 149] on icon "button" at bounding box center [141, 150] width 6 height 9
click at [89, 166] on icon "button" at bounding box center [92, 164] width 6 height 9
drag, startPoint x: 122, startPoint y: 150, endPoint x: 135, endPoint y: 150, distance: 13.3
click at [138, 150] on icon "button" at bounding box center [141, 150] width 6 height 9
click at [240, 228] on link "View details ..." at bounding box center [287, 233] width 183 height 18
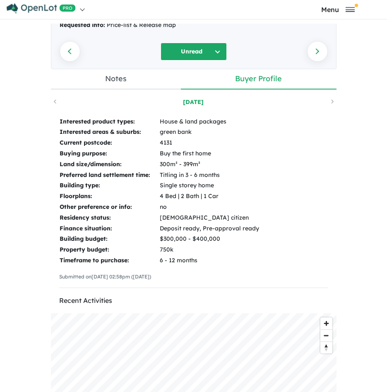
scroll to position [124, 0]
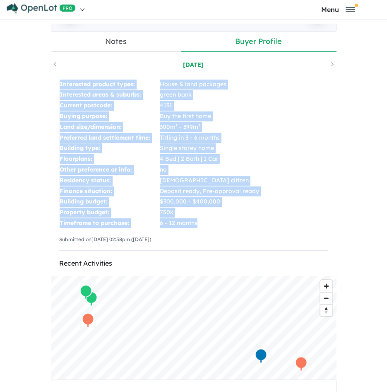
drag, startPoint x: 206, startPoint y: 225, endPoint x: 41, endPoint y: 81, distance: 218.5
click at [45, 81] on div "143 Enquiries for [GEOGRAPHIC_DATA] - [PERSON_NAME][GEOGRAPHIC_DATA] Previous e…" at bounding box center [194, 85] width 298 height 372
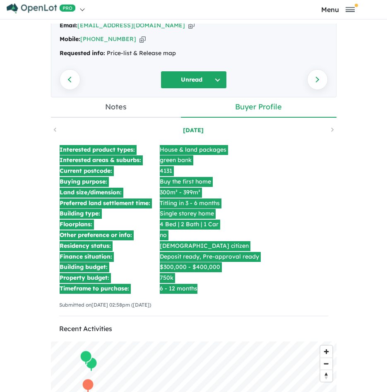
scroll to position [0, 0]
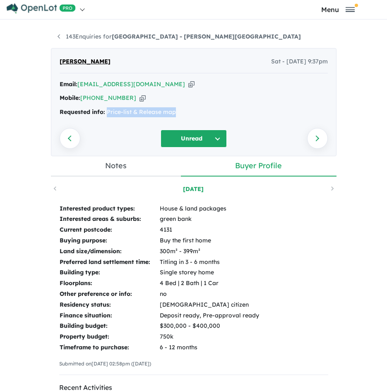
drag, startPoint x: 191, startPoint y: 106, endPoint x: 103, endPoint y: 110, distance: 87.4
click at [103, 110] on div "Email: [EMAIL_ADDRESS][DOMAIN_NAME] Copied! Mobile: [PHONE_NUMBER] Copied! Requ…" at bounding box center [194, 100] width 268 height 42
click at [81, 40] on li "143 Enquiries for [GEOGRAPHIC_DATA] - [PERSON_NAME][GEOGRAPHIC_DATA]" at bounding box center [179, 37] width 243 height 10
click at [82, 35] on link "143 Enquiries for [GEOGRAPHIC_DATA] - [PERSON_NAME][GEOGRAPHIC_DATA]" at bounding box center [179, 36] width 243 height 7
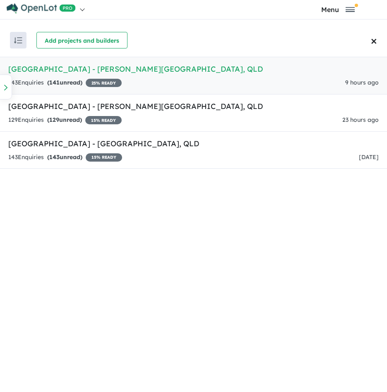
click at [87, 65] on h5 "[GEOGRAPHIC_DATA] - [PERSON_NAME][GEOGRAPHIC_DATA] , [GEOGRAPHIC_DATA]" at bounding box center [193, 68] width 370 height 11
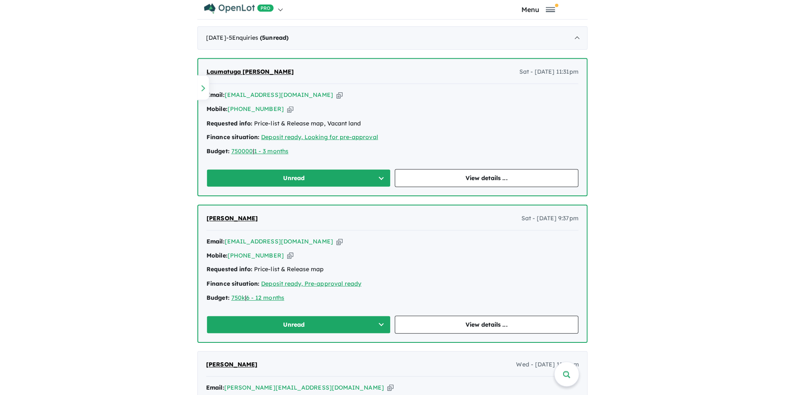
scroll to position [455, 0]
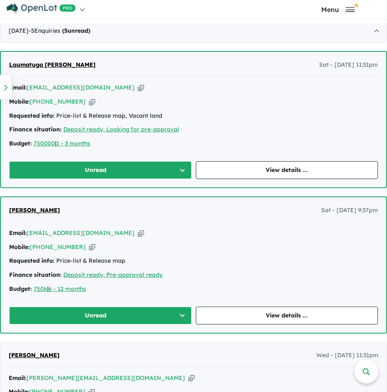
click at [138, 90] on icon "button" at bounding box center [141, 87] width 6 height 9
drag, startPoint x: 160, startPoint y: 113, endPoint x: 58, endPoint y: 113, distance: 102.2
click at [58, 113] on div "Requested info: Price-list & Release map, Vacant land" at bounding box center [193, 116] width 369 height 10
